Goal: Check status: Check status

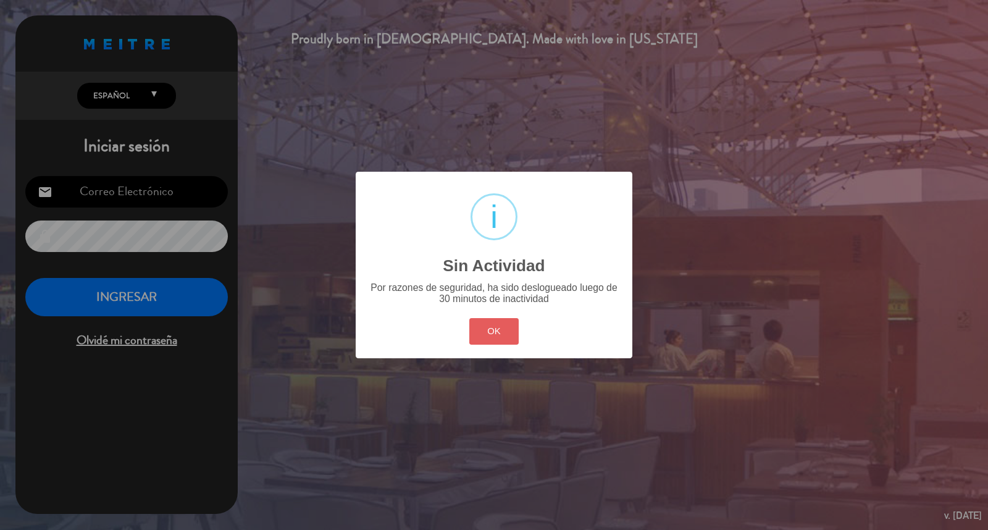
type input "[EMAIL_ADDRESS][DOMAIN_NAME]"
drag, startPoint x: 503, startPoint y: 340, endPoint x: 495, endPoint y: 338, distance: 8.1
click at [499, 338] on button "OK" at bounding box center [494, 331] width 50 height 27
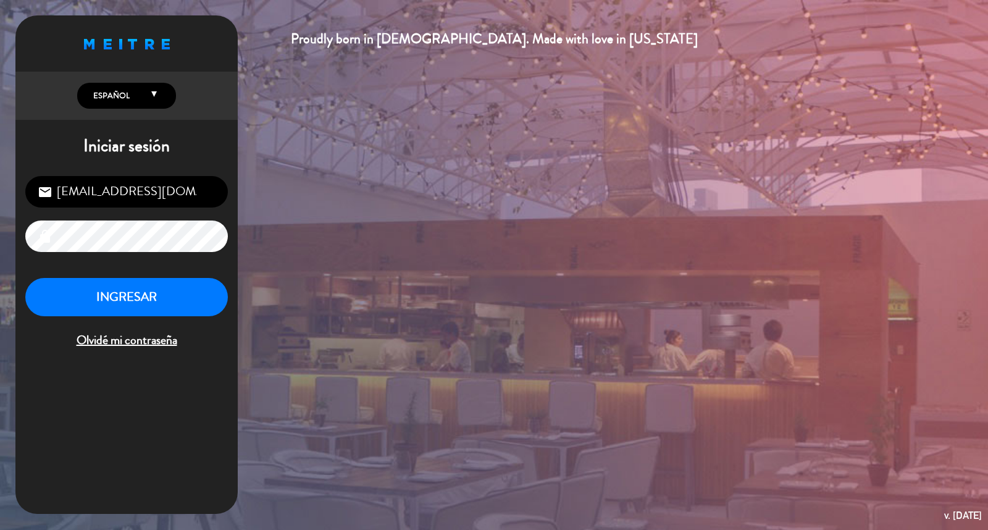
click at [233, 297] on div "[EMAIL_ADDRESS][DOMAIN_NAME] email lock INGRESAR Olvidé mi contraseña" at bounding box center [126, 263] width 222 height 195
drag, startPoint x: 191, startPoint y: 306, endPoint x: 290, endPoint y: 278, distance: 102.6
click at [192, 306] on button "INGRESAR" at bounding box center [126, 297] width 203 height 39
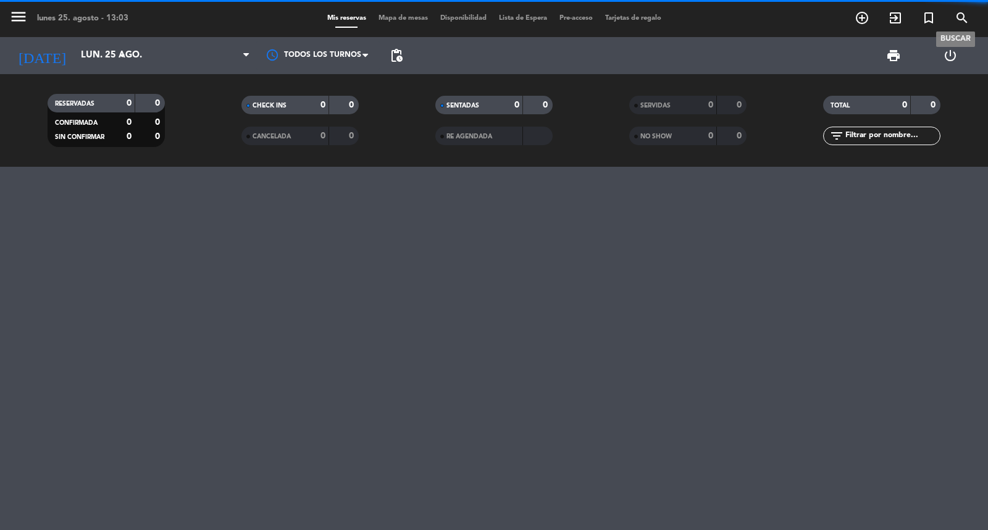
click at [967, 14] on icon "search" at bounding box center [962, 17] width 15 height 15
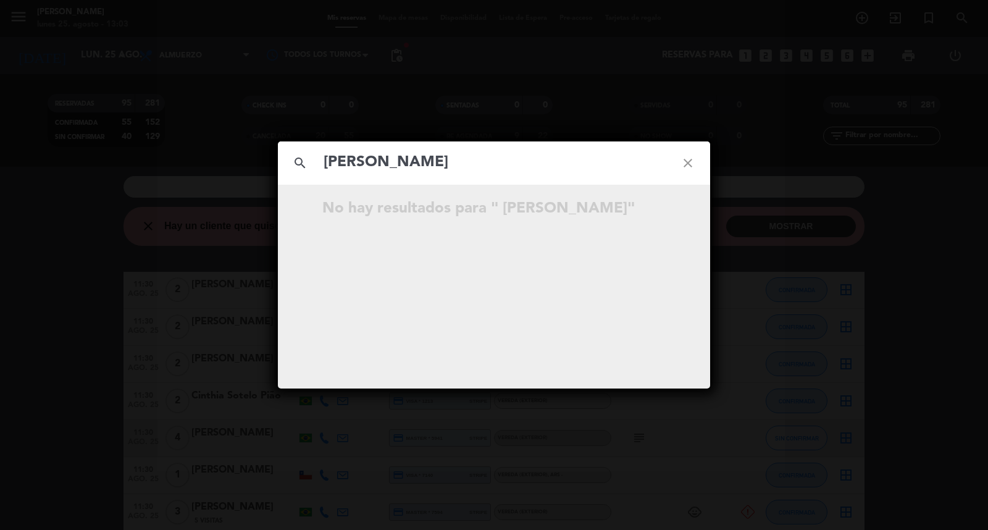
type input "[PERSON_NAME]"
drag, startPoint x: 372, startPoint y: 40, endPoint x: 135, endPoint y: 65, distance: 238.5
click at [371, 40] on div "search [PERSON_NAME] close No hay resultados para " [PERSON_NAME]"" at bounding box center [494, 265] width 988 height 530
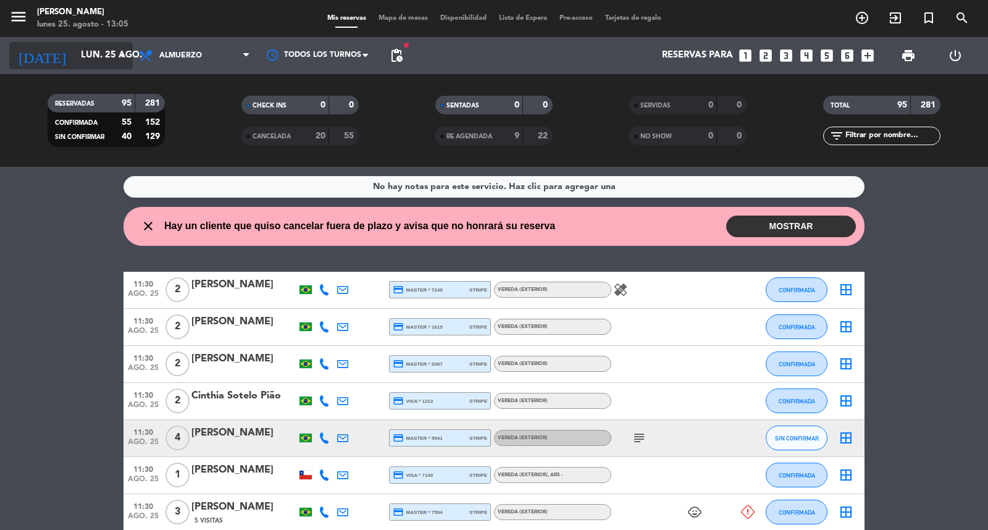
click at [41, 56] on icon "[DATE]" at bounding box center [41, 55] width 65 height 27
